Goal: Task Accomplishment & Management: Use online tool/utility

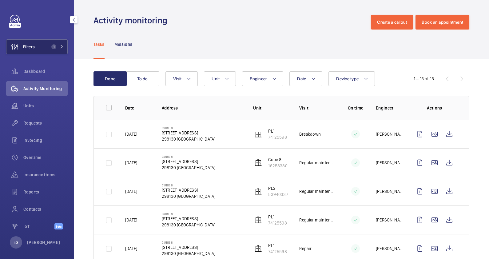
scroll to position [4, 0]
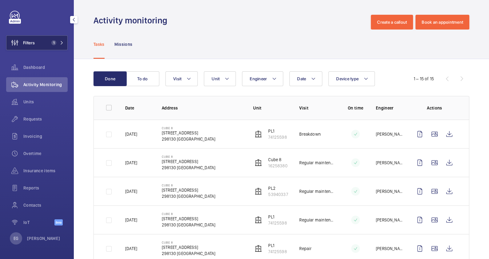
click at [54, 42] on span "1" at bounding box center [53, 42] width 5 height 5
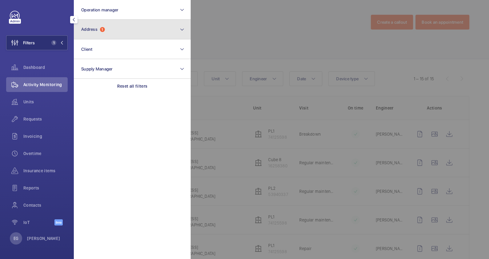
click at [126, 30] on button "Address 1" at bounding box center [132, 30] width 117 height 20
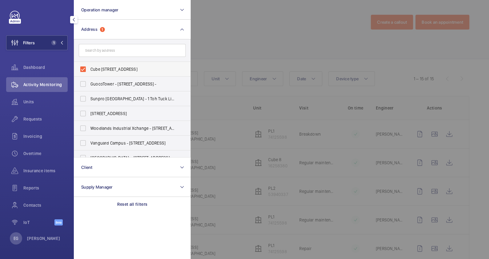
click at [126, 69] on span "Cube [STREET_ADDRESS]" at bounding box center [132, 69] width 85 height 6
click at [89, 69] on input "Cube [STREET_ADDRESS]" at bounding box center [83, 69] width 12 height 12
checkbox input "false"
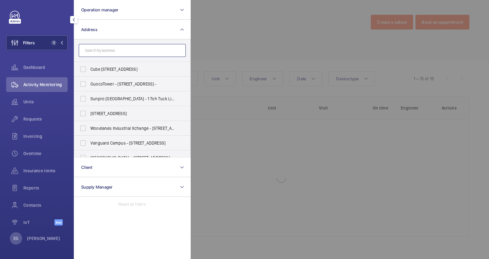
click at [129, 52] on input "text" at bounding box center [132, 50] width 107 height 13
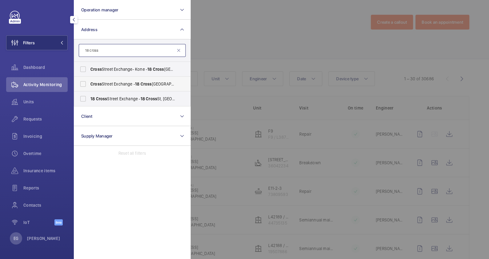
type input "18 cross"
click at [135, 82] on span "[GEOGRAPHIC_DATA] - [STREET_ADDRESS]" at bounding box center [132, 84] width 85 height 6
click at [89, 82] on input "[GEOGRAPHIC_DATA] - [STREET_ADDRESS]" at bounding box center [83, 84] width 12 height 12
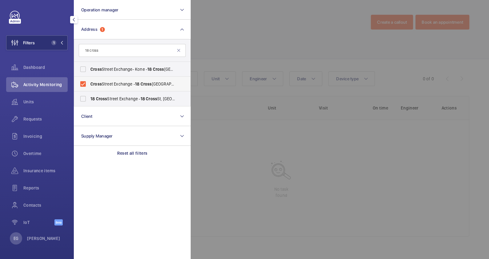
click at [136, 80] on label "[GEOGRAPHIC_DATA] - [STREET_ADDRESS]" at bounding box center [127, 84] width 107 height 15
click at [89, 80] on input "[GEOGRAPHIC_DATA] - [STREET_ADDRESS]" at bounding box center [83, 84] width 12 height 12
checkbox input "false"
click at [136, 99] on span "[STREET_ADDRESS] - [STREET_ADDRESS] -" at bounding box center [132, 99] width 85 height 6
click at [89, 99] on input "[STREET_ADDRESS] - [STREET_ADDRESS] -" at bounding box center [83, 98] width 12 height 12
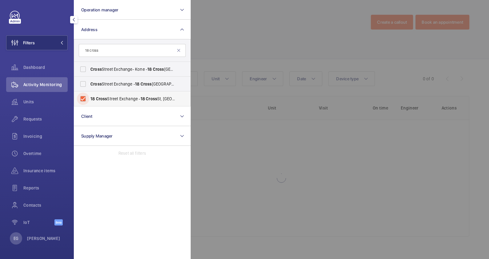
checkbox input "true"
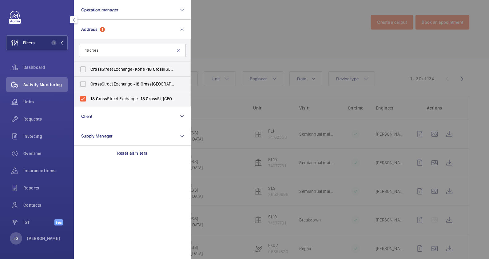
click at [262, 29] on div at bounding box center [435, 129] width 489 height 259
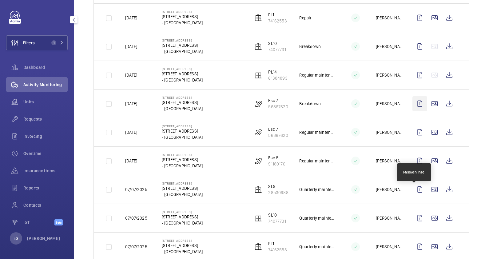
scroll to position [728, 0]
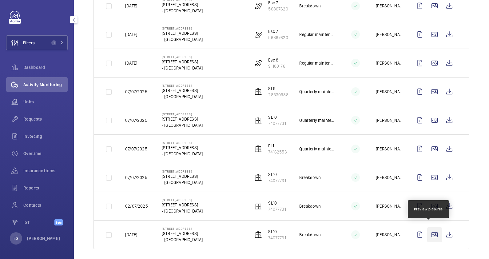
click at [431, 230] on wm-front-icon-button at bounding box center [434, 234] width 15 height 15
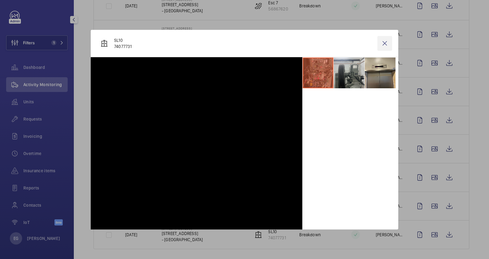
click at [389, 42] on wm-front-icon-button at bounding box center [384, 43] width 15 height 15
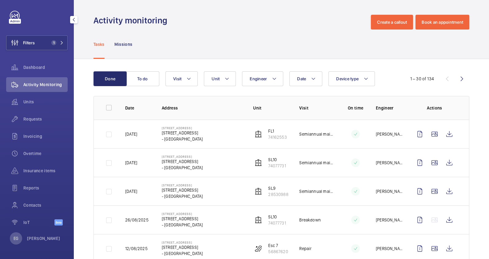
scroll to position [218, 0]
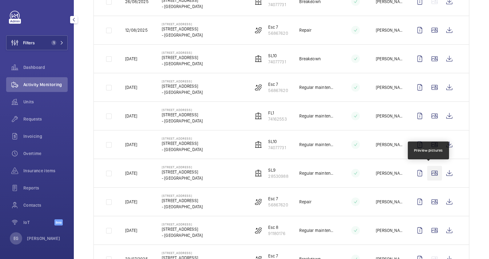
click at [430, 171] on wm-front-icon-button at bounding box center [434, 173] width 15 height 15
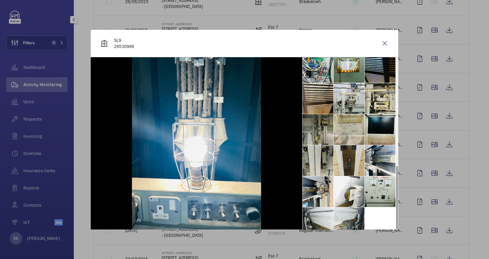
scroll to position [293, 0]
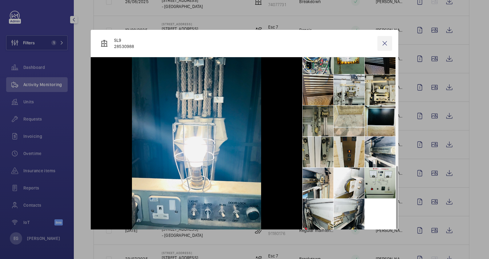
click at [386, 43] on wm-front-icon-button at bounding box center [384, 43] width 15 height 15
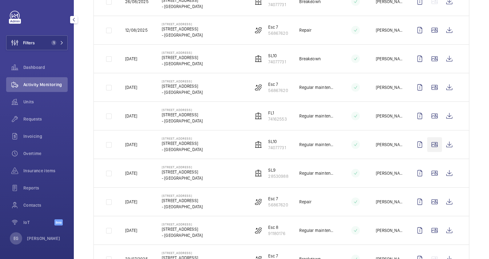
click at [429, 142] on wm-front-icon-button at bounding box center [434, 144] width 15 height 15
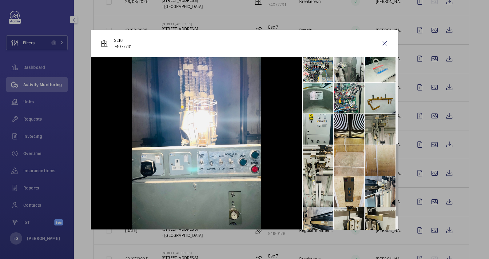
scroll to position [231, 0]
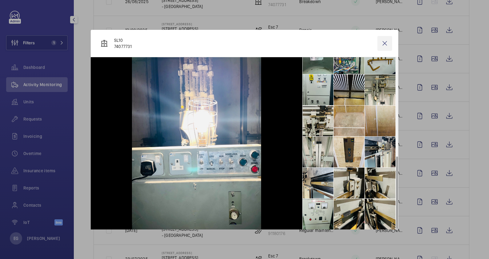
click at [386, 42] on wm-front-icon-button at bounding box center [384, 43] width 15 height 15
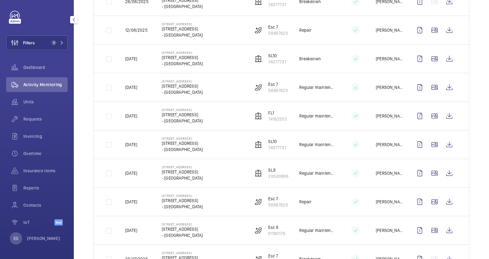
click at [455, 79] on td at bounding box center [435, 87] width 66 height 29
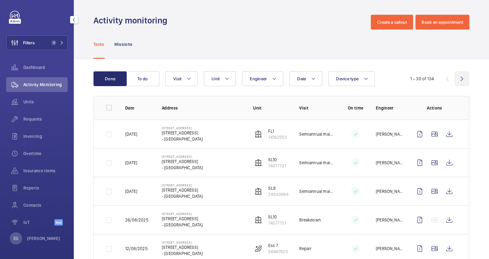
click at [456, 77] on wm-front-icon-button at bounding box center [461, 78] width 15 height 15
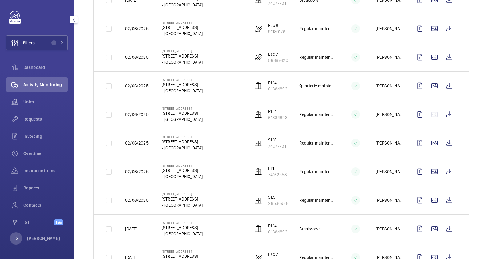
scroll to position [384, 0]
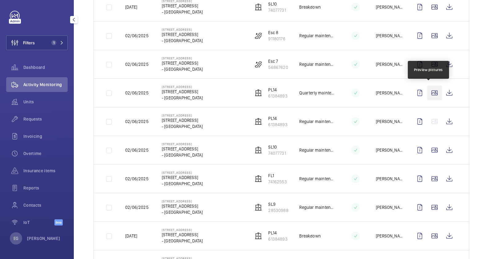
click at [430, 94] on wm-front-icon-button at bounding box center [434, 92] width 15 height 15
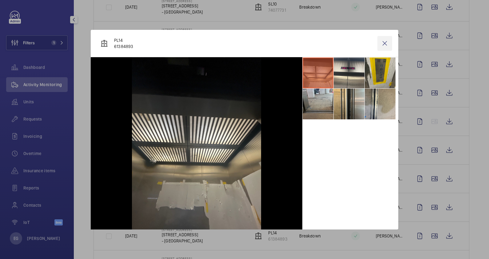
click at [381, 44] on wm-front-icon-button at bounding box center [384, 43] width 15 height 15
